Goal: Find specific page/section: Find specific page/section

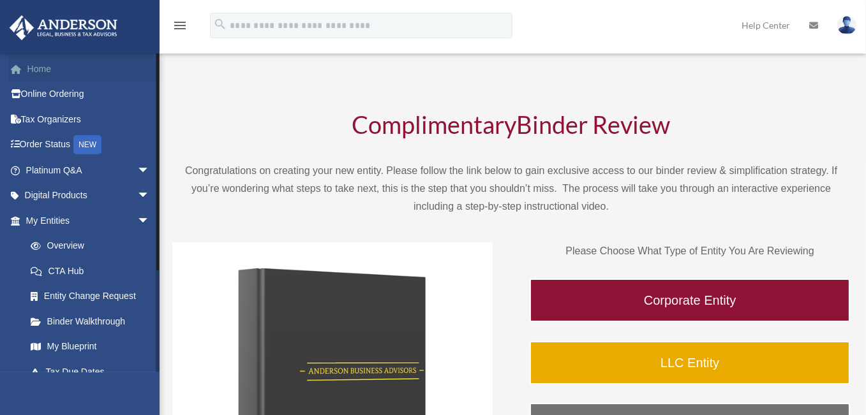
click at [26, 72] on span at bounding box center [23, 69] width 10 height 9
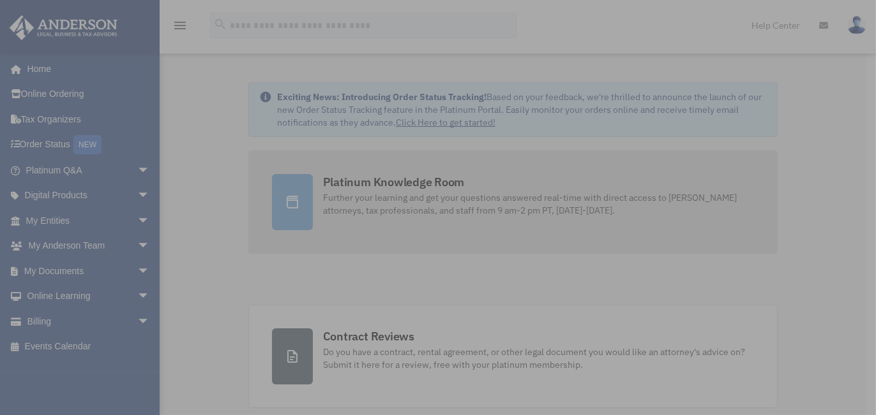
click at [424, 183] on img at bounding box center [434, 208] width 313 height 313
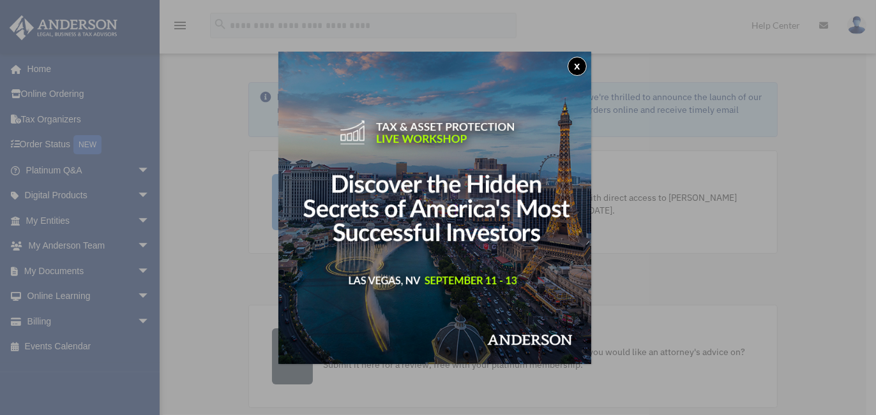
click at [575, 64] on button "x" at bounding box center [576, 66] width 19 height 19
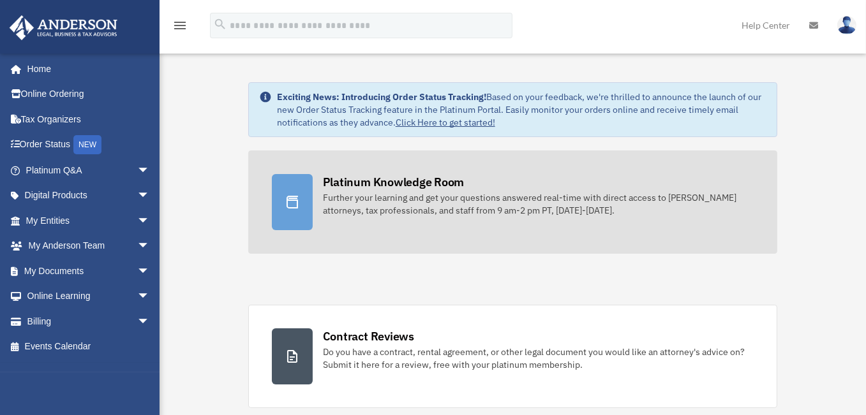
click at [400, 181] on div "Platinum Knowledge Room" at bounding box center [394, 182] width 142 height 16
click at [388, 186] on div "Platinum Knowledge Room" at bounding box center [394, 182] width 142 height 16
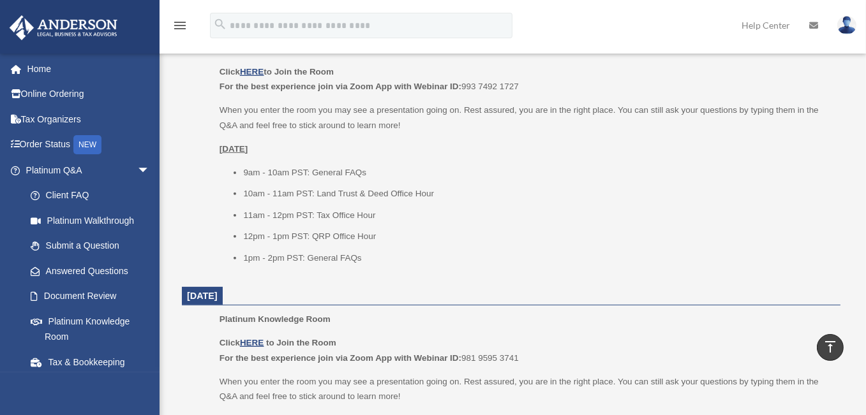
scroll to position [574, 0]
click at [252, 70] on u "HERE" at bounding box center [252, 71] width 24 height 10
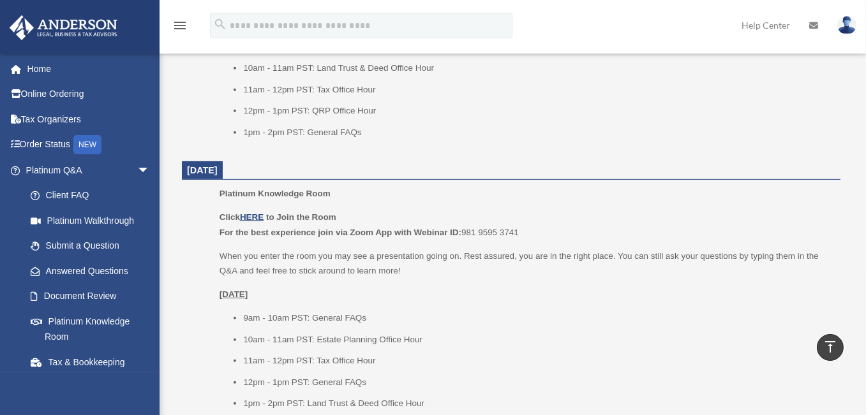
scroll to position [698, 0]
